Goal: Task Accomplishment & Management: Manage account settings

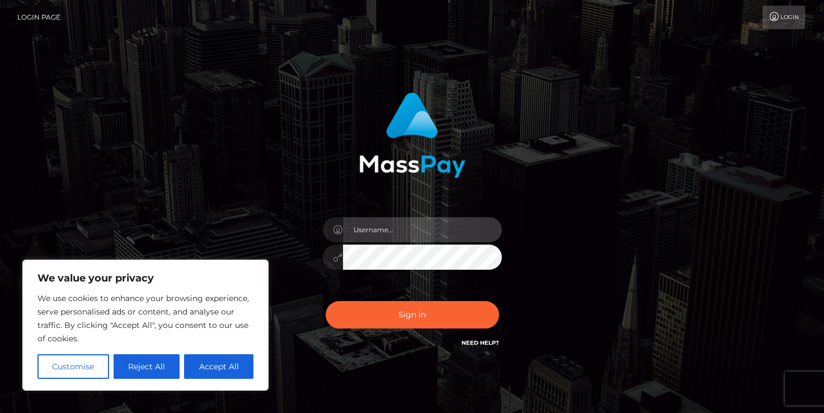
click at [389, 234] on input "text" at bounding box center [422, 229] width 159 height 25
type input "[EMAIL_ADDRESS][DOMAIN_NAME]"
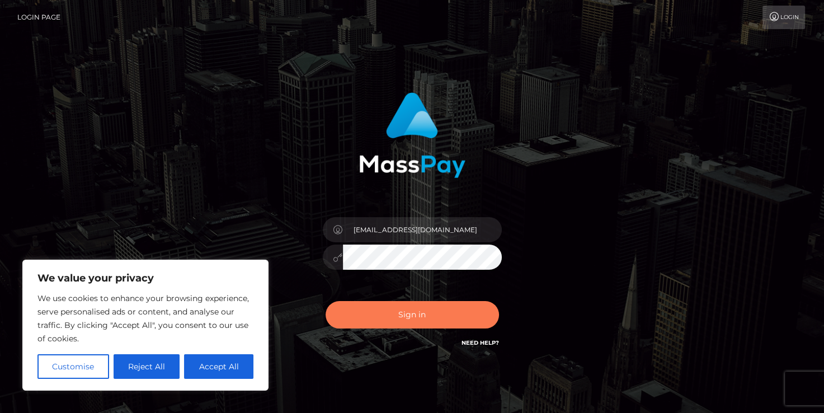
click at [440, 317] on button "Sign in" at bounding box center [412, 314] width 173 height 27
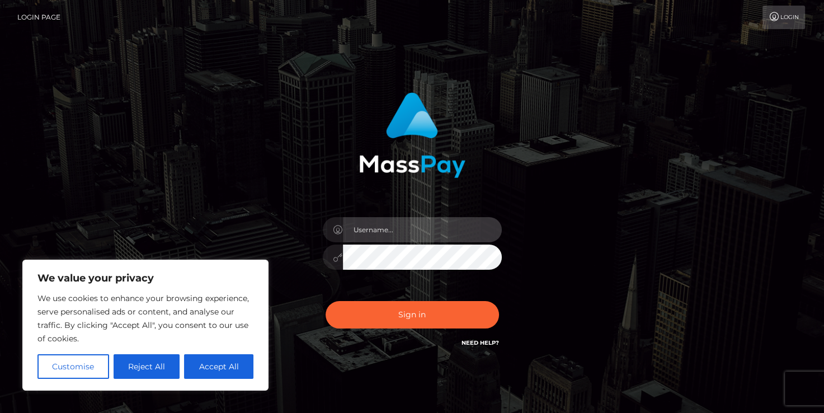
click at [412, 231] on input "text" at bounding box center [422, 229] width 159 height 25
type input "[EMAIL_ADDRESS][DOMAIN_NAME]"
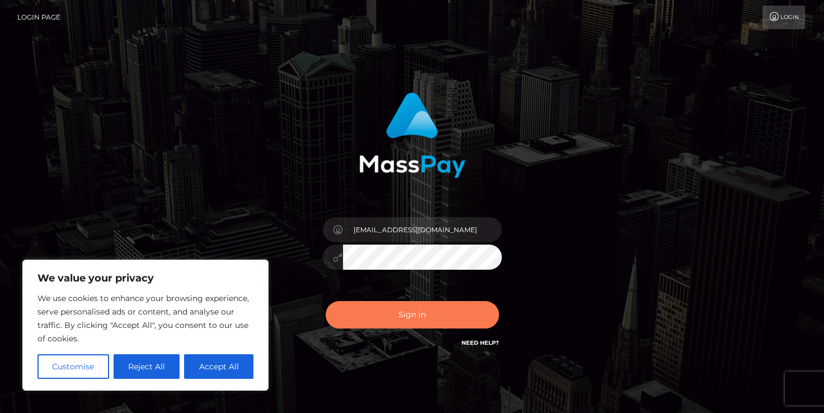
click at [389, 317] on button "Sign in" at bounding box center [412, 314] width 173 height 27
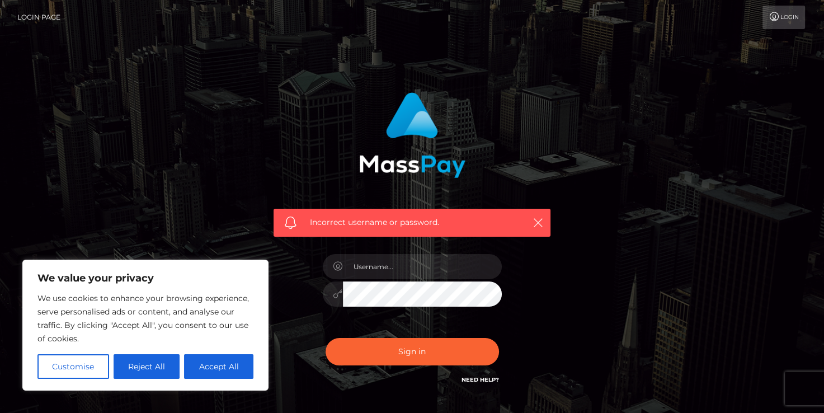
click at [474, 380] on link "Need Help?" at bounding box center [480, 379] width 37 height 7
click at [220, 369] on button "Accept All" at bounding box center [218, 366] width 69 height 25
checkbox input "true"
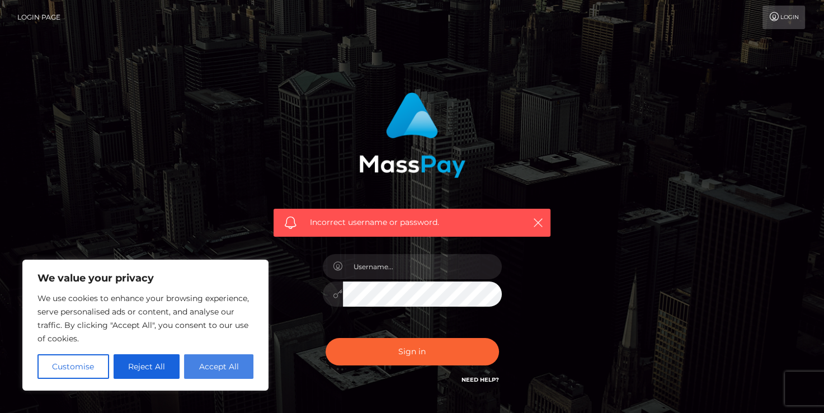
checkbox input "true"
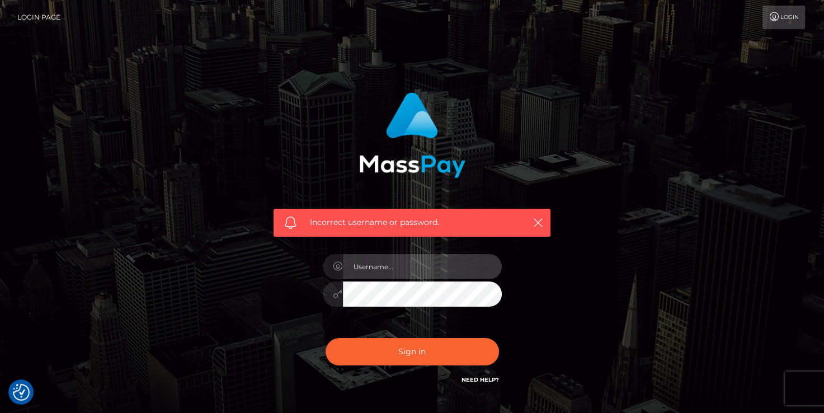
click at [448, 260] on input "text" at bounding box center [422, 266] width 159 height 25
type input "shannonbiden@gmail.com"
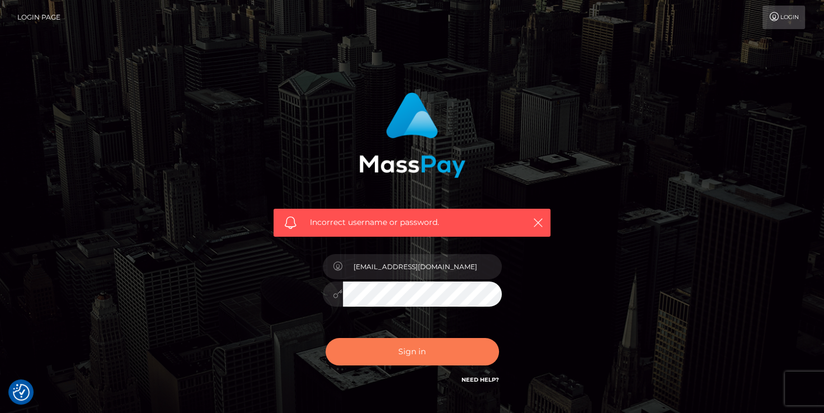
click at [413, 348] on button "Sign in" at bounding box center [412, 351] width 173 height 27
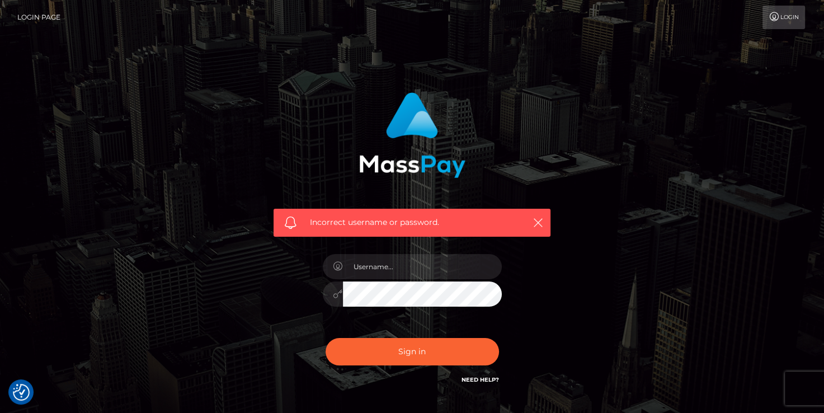
click at [476, 379] on link "Need Help?" at bounding box center [480, 379] width 37 height 7
